Goal: Information Seeking & Learning: Compare options

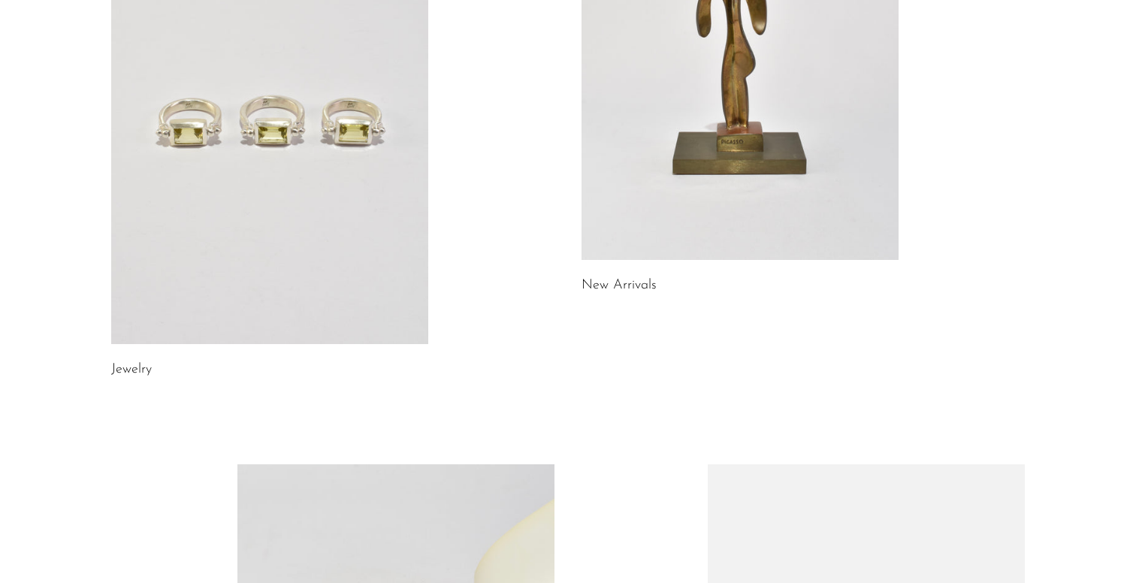
scroll to position [296, 0]
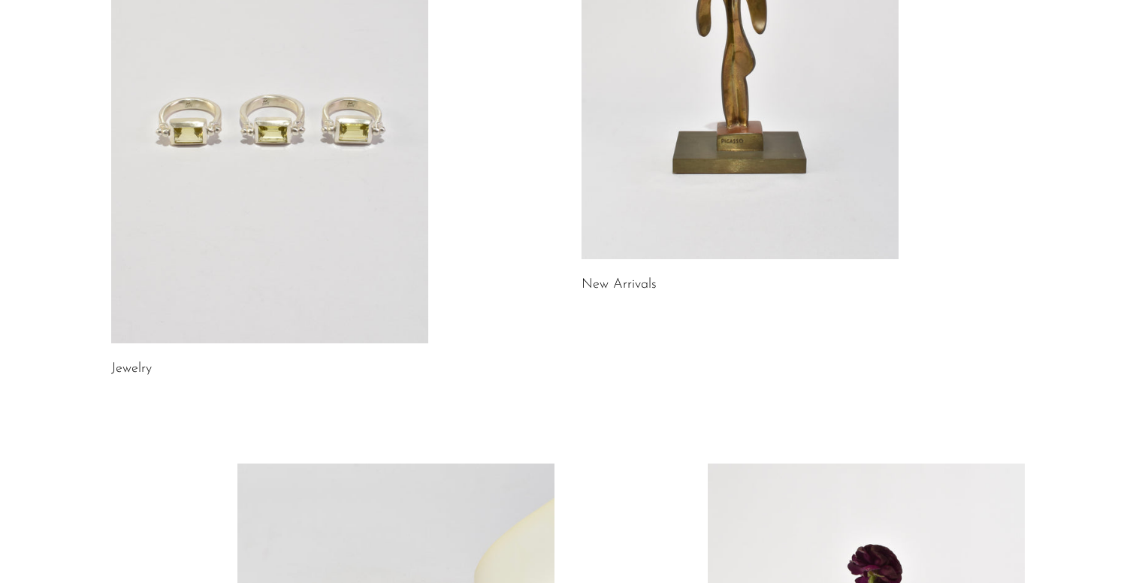
click at [316, 216] on link at bounding box center [269, 121] width 317 height 444
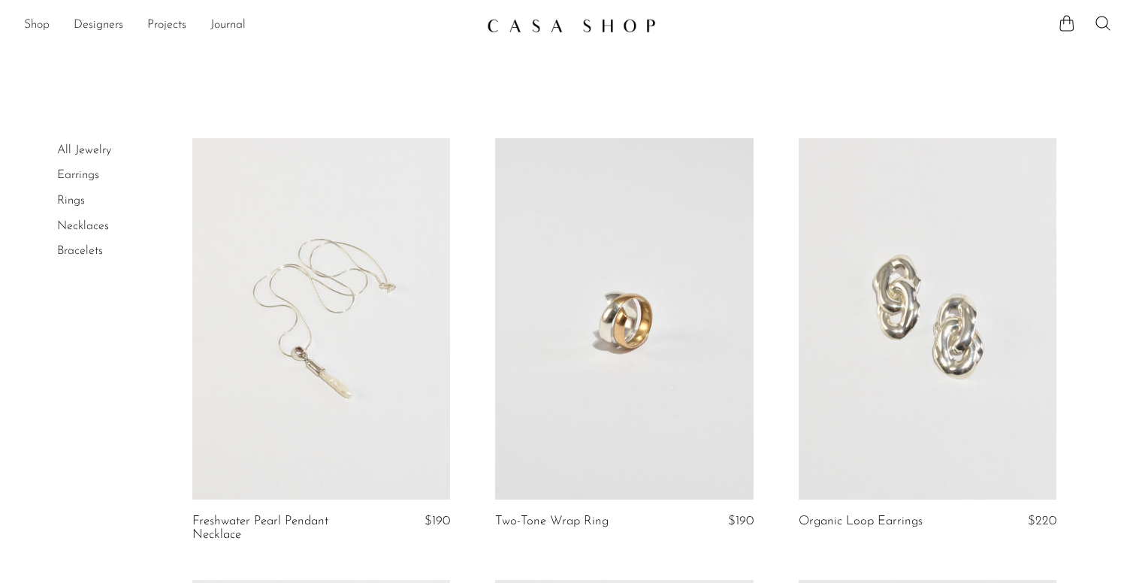
click at [40, 26] on link "Shop" at bounding box center [37, 26] width 26 height 20
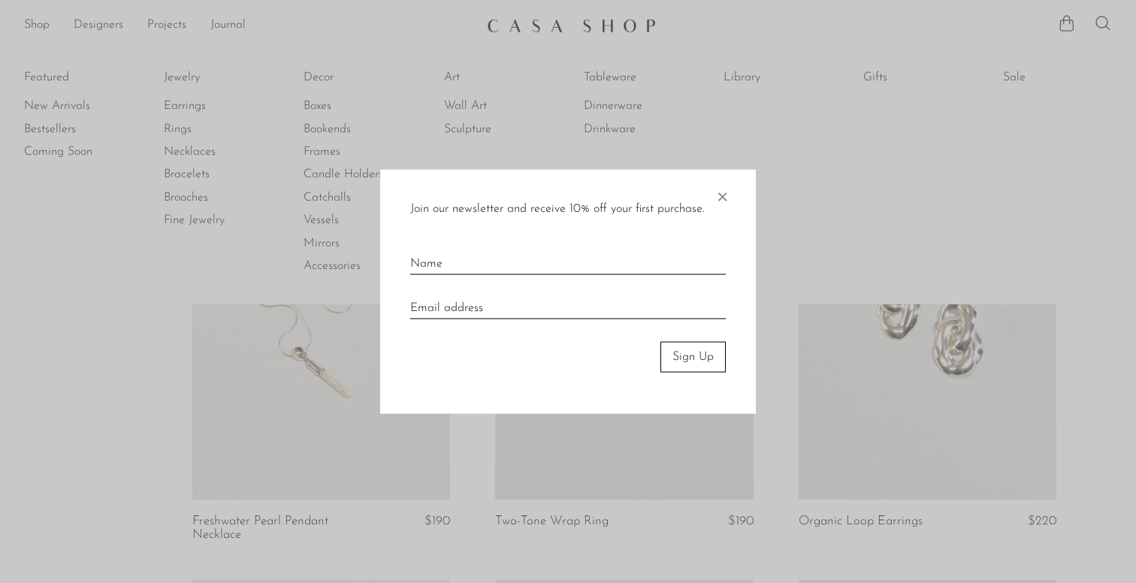
click at [720, 192] on span "×" at bounding box center [721, 194] width 15 height 48
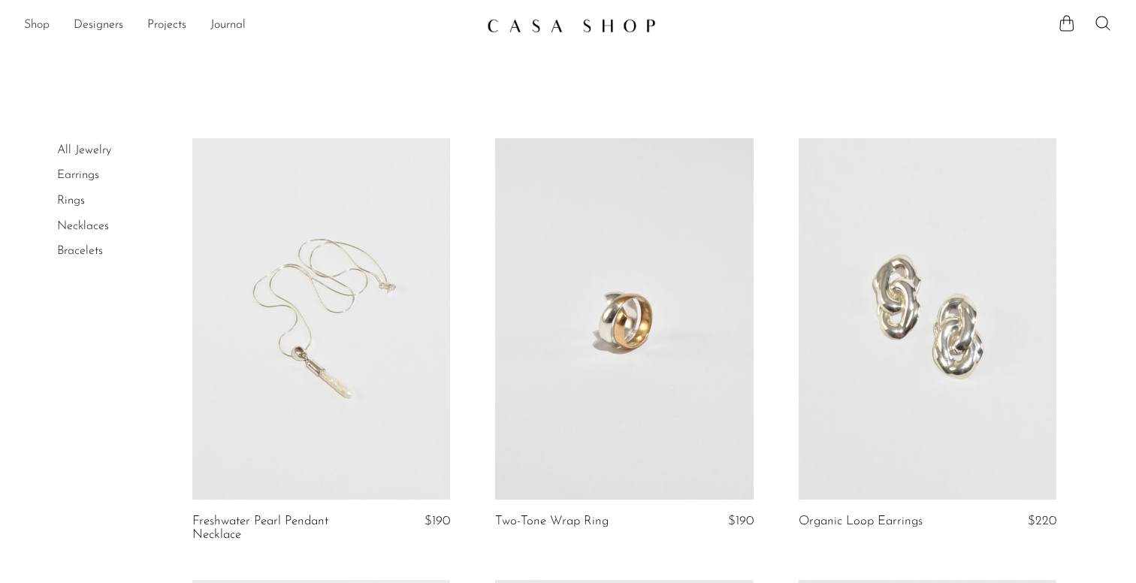
click at [37, 28] on link "Shop" at bounding box center [37, 26] width 26 height 20
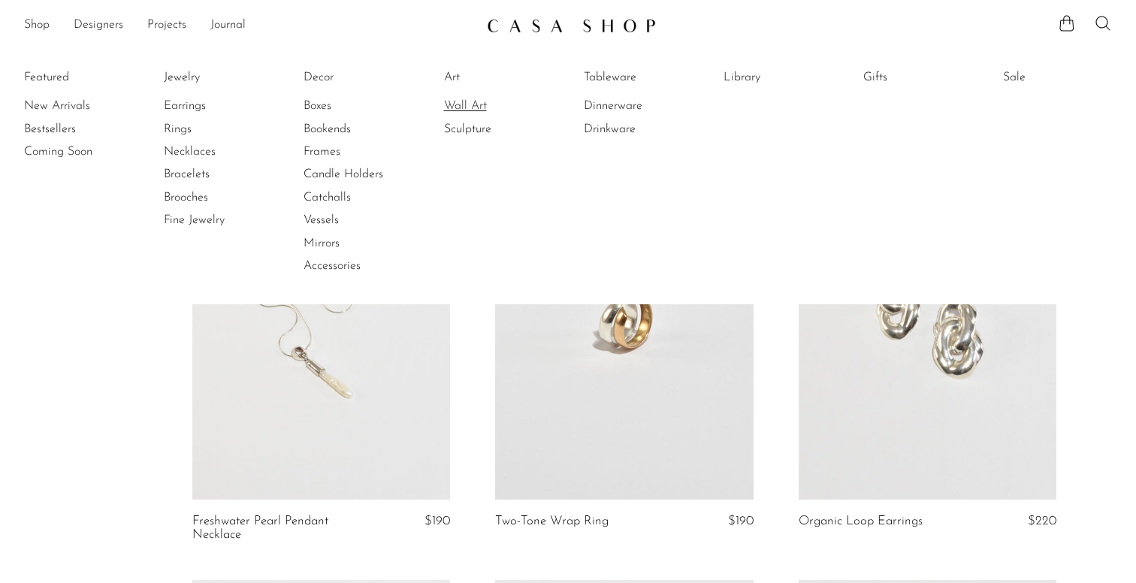
click at [473, 104] on link "Wall Art" at bounding box center [500, 106] width 113 height 17
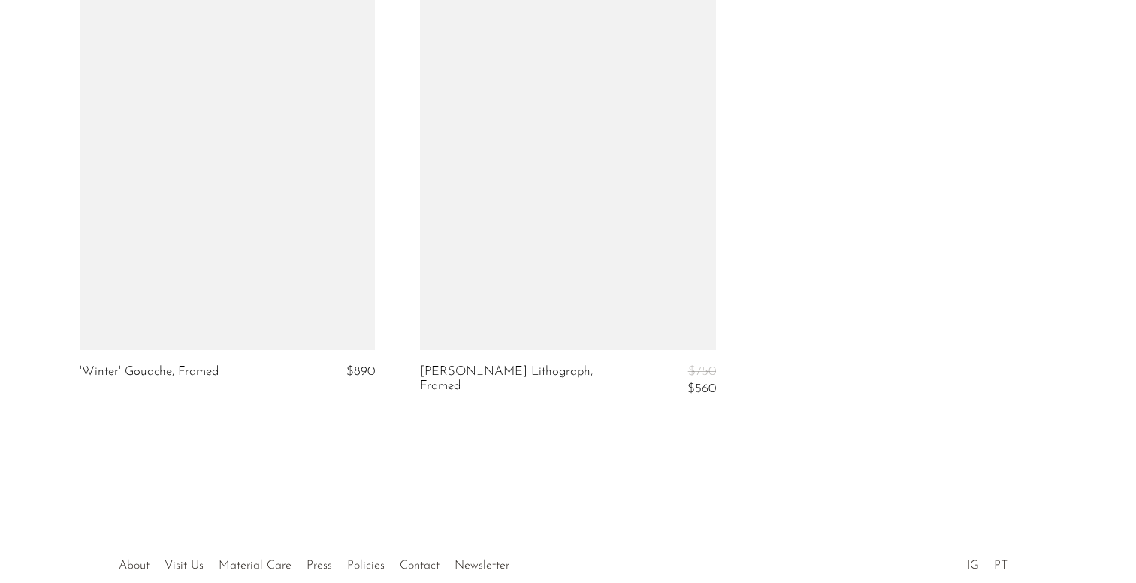
scroll to position [2596, 0]
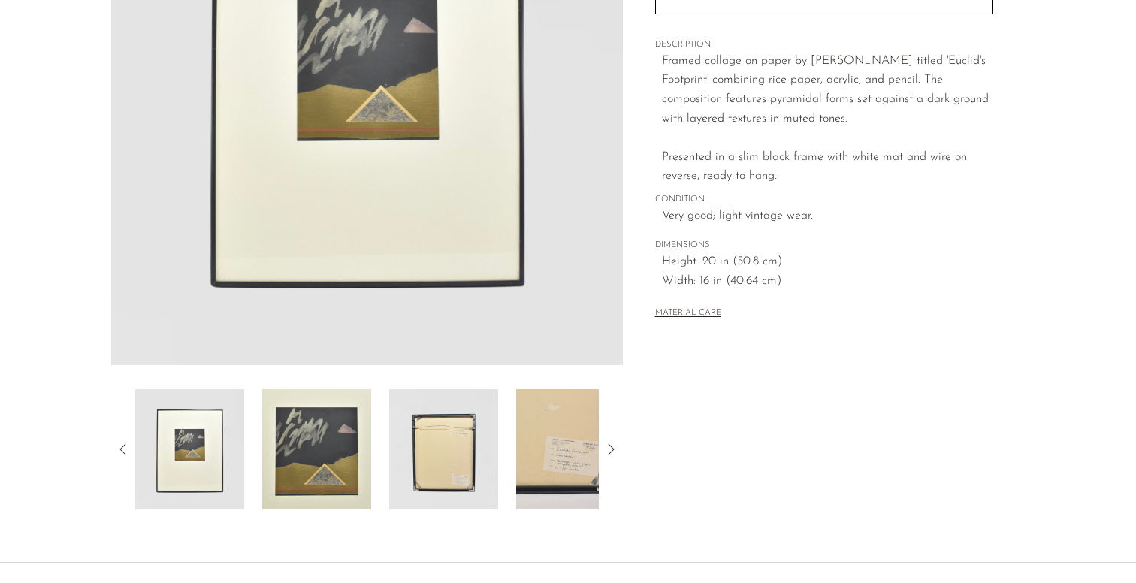
scroll to position [268, 0]
click at [292, 472] on img at bounding box center [316, 448] width 109 height 120
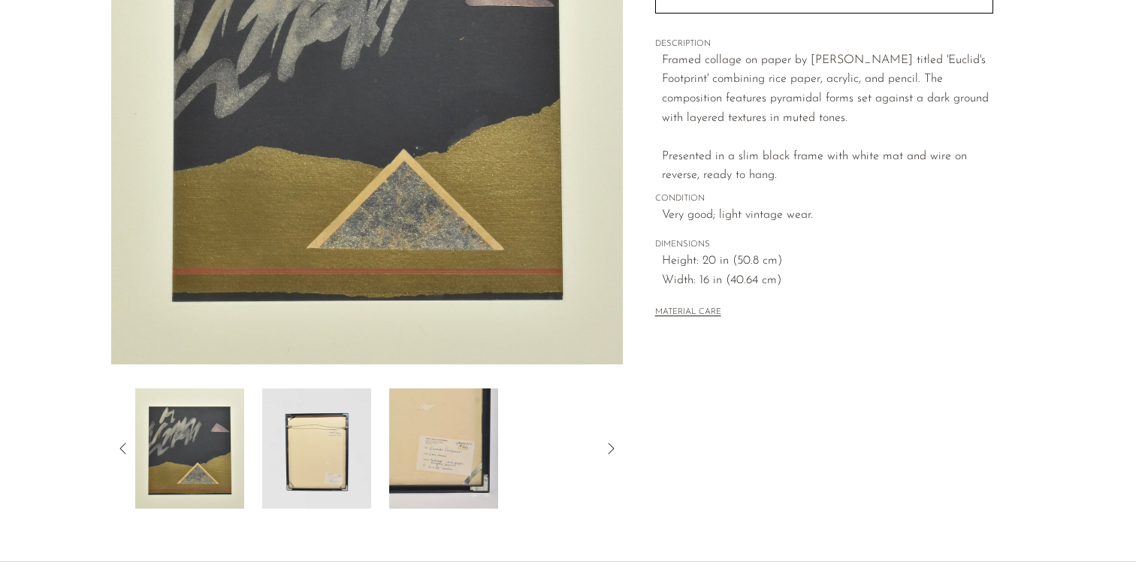
click at [307, 472] on img at bounding box center [316, 448] width 109 height 120
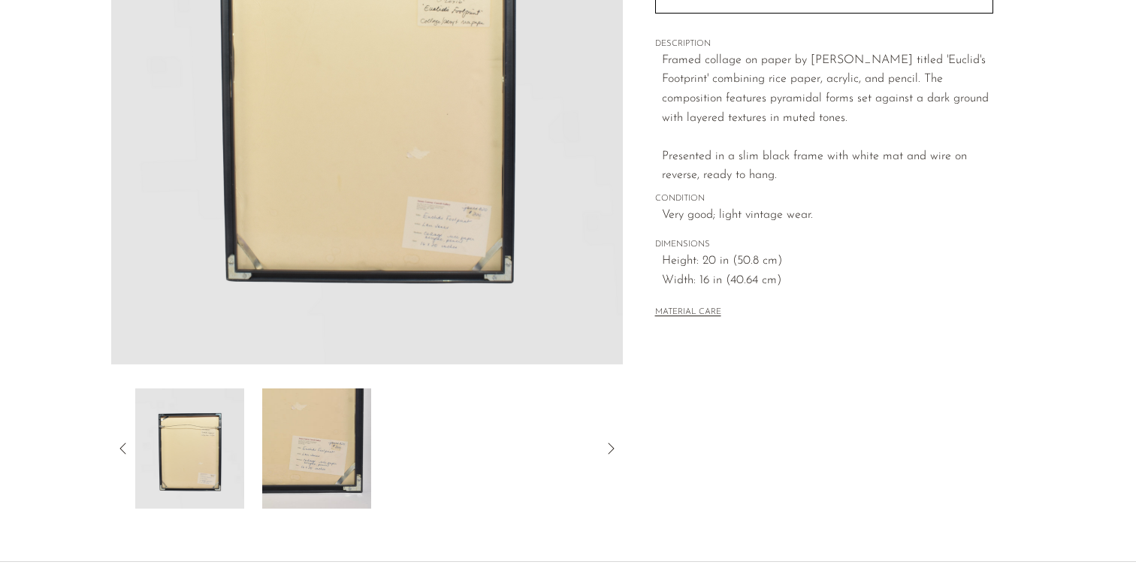
click at [332, 490] on img at bounding box center [316, 448] width 109 height 120
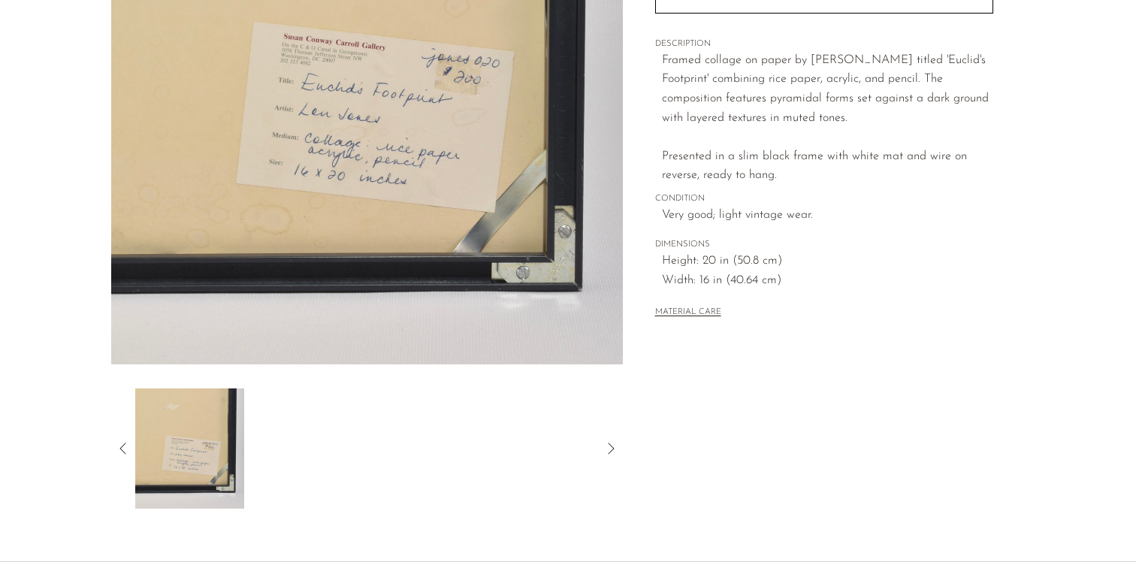
click at [612, 438] on div at bounding box center [367, 448] width 512 height 120
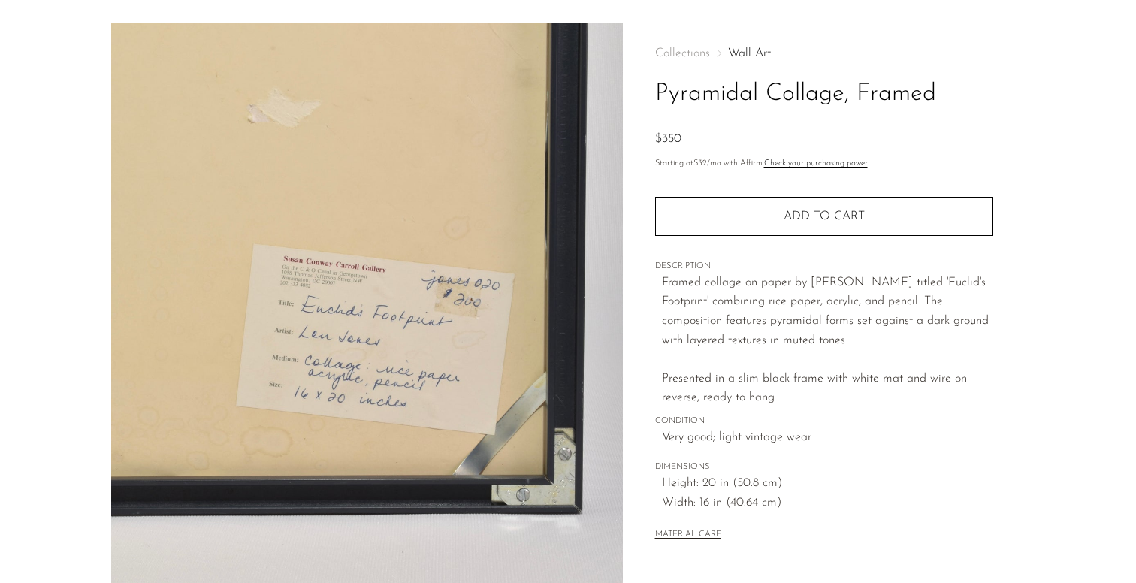
scroll to position [0, 0]
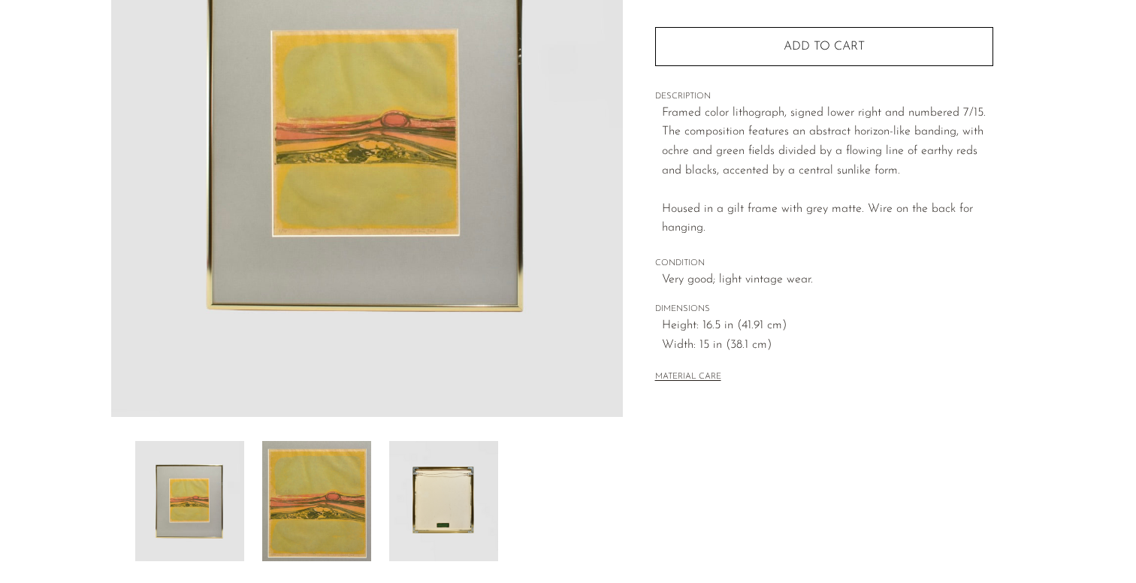
scroll to position [224, 0]
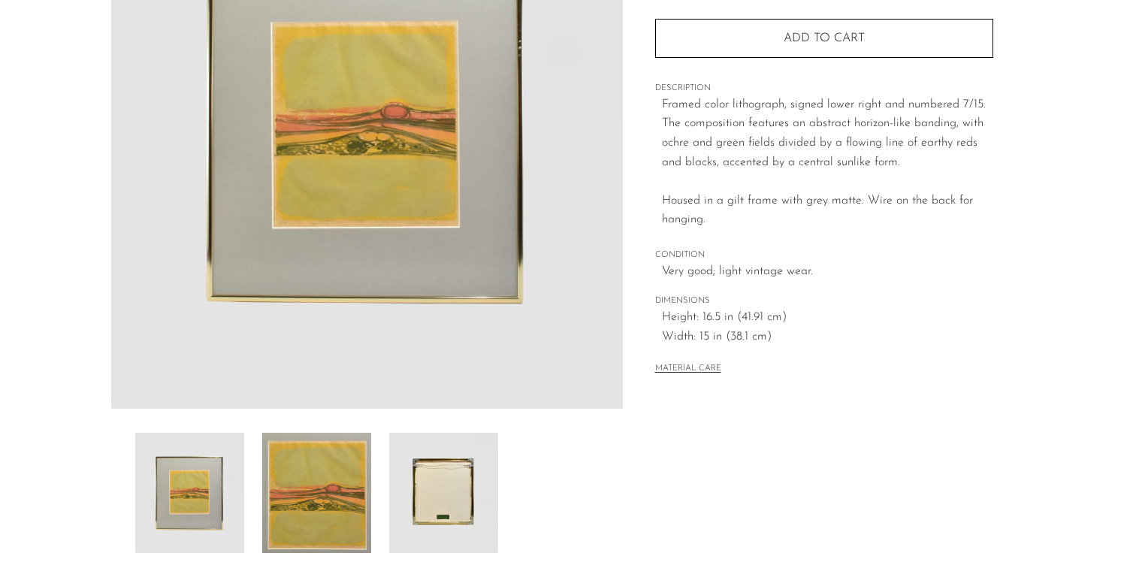
click at [302, 509] on img at bounding box center [316, 493] width 109 height 120
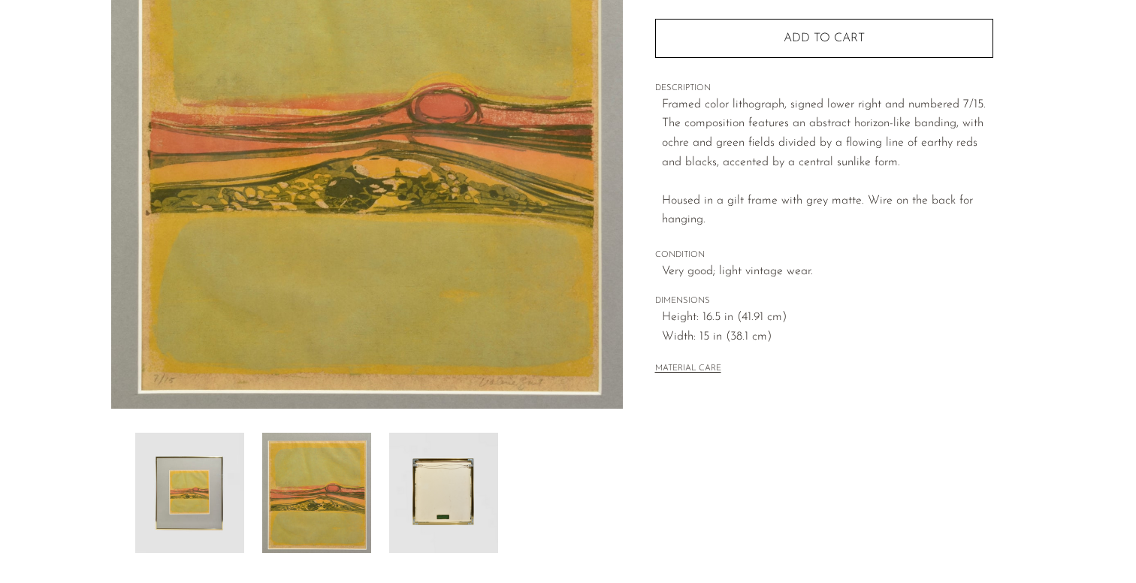
click at [436, 508] on img at bounding box center [443, 493] width 109 height 120
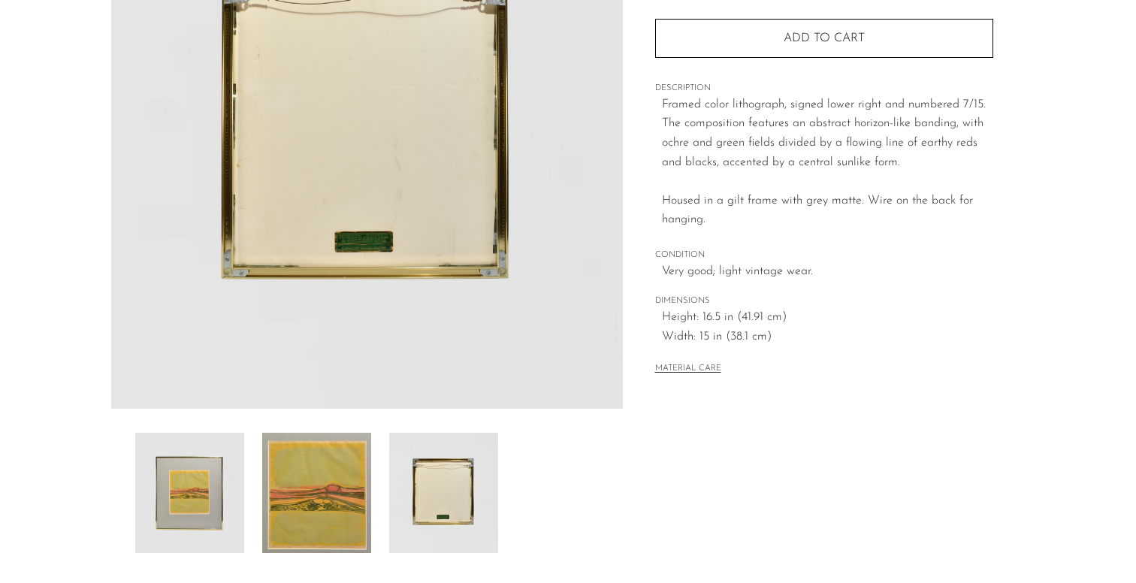
click at [160, 514] on img at bounding box center [189, 493] width 109 height 120
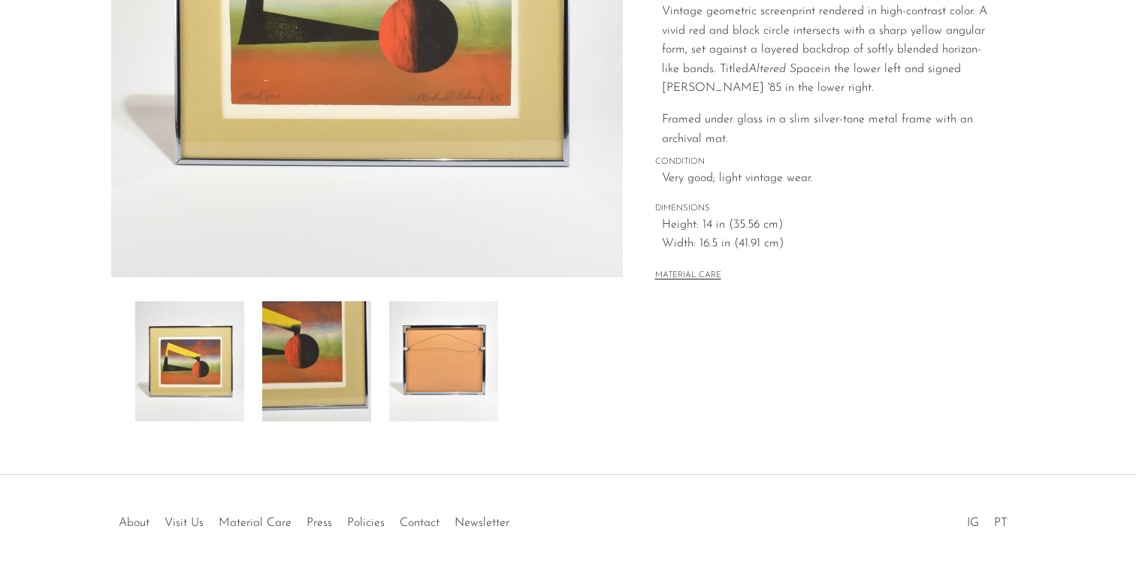
scroll to position [395, 0]
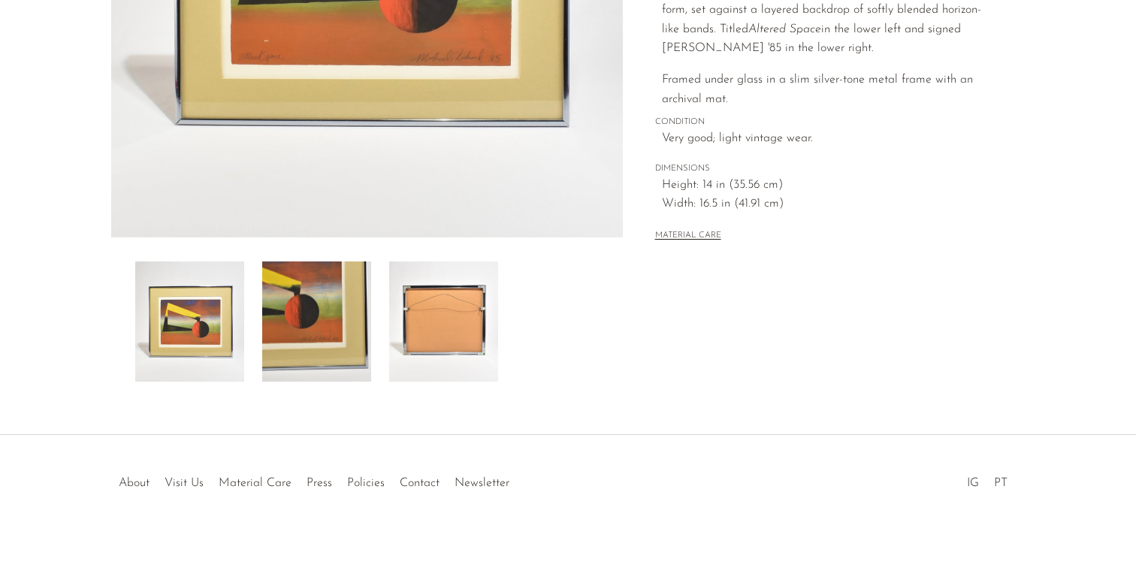
click at [414, 325] on img at bounding box center [443, 321] width 109 height 120
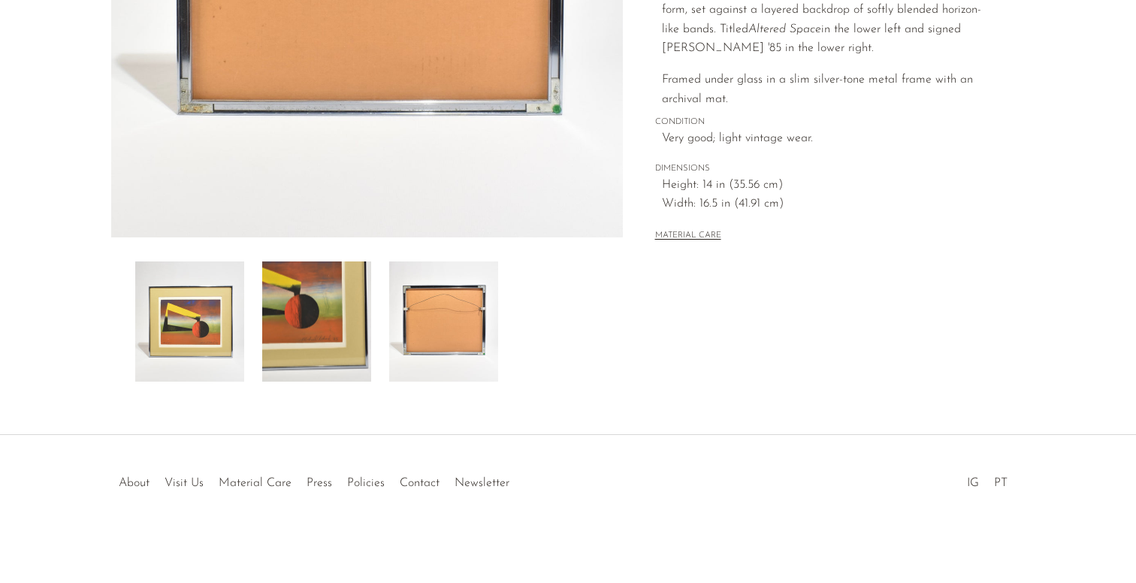
click at [340, 333] on img at bounding box center [316, 321] width 109 height 120
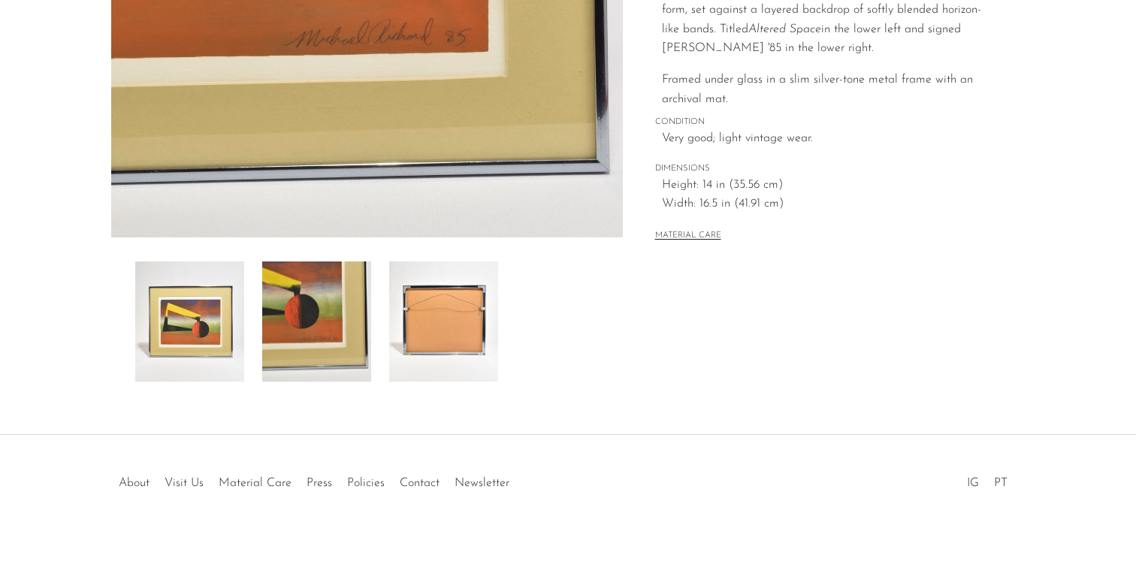
click at [218, 323] on img at bounding box center [189, 321] width 109 height 120
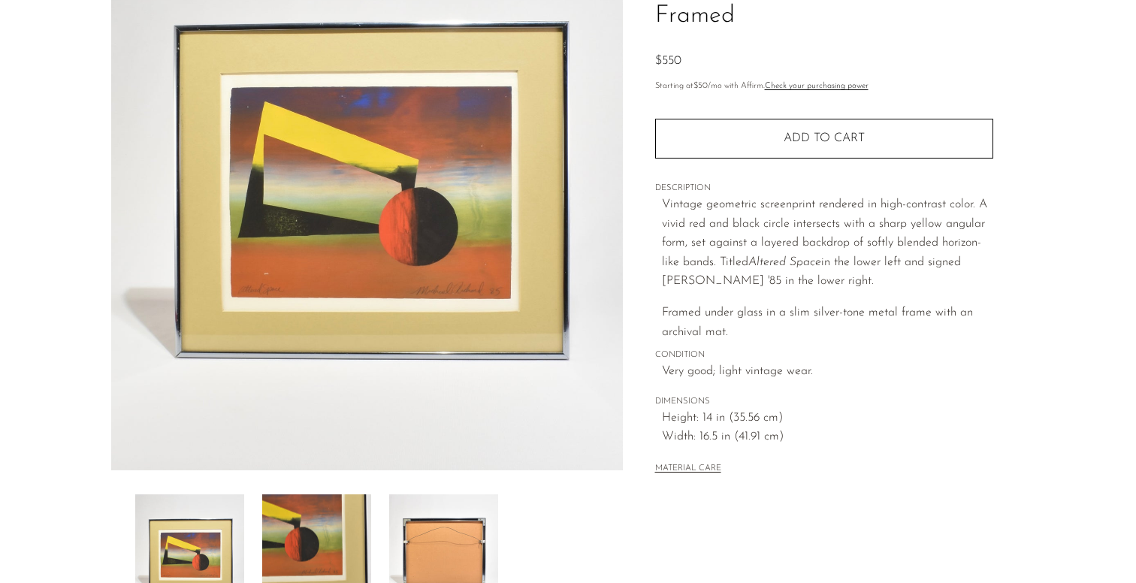
scroll to position [0, 0]
